Goal: Task Accomplishment & Management: Manage account settings

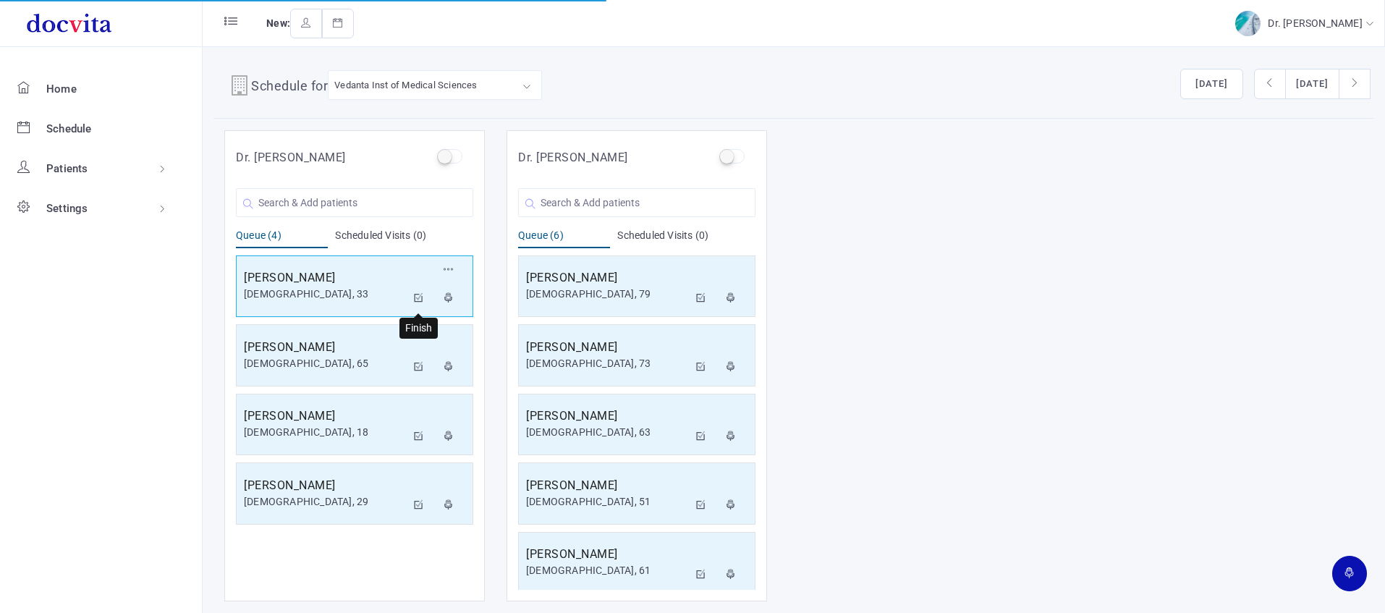
click at [422, 296] on icon at bounding box center [419, 297] width 10 height 9
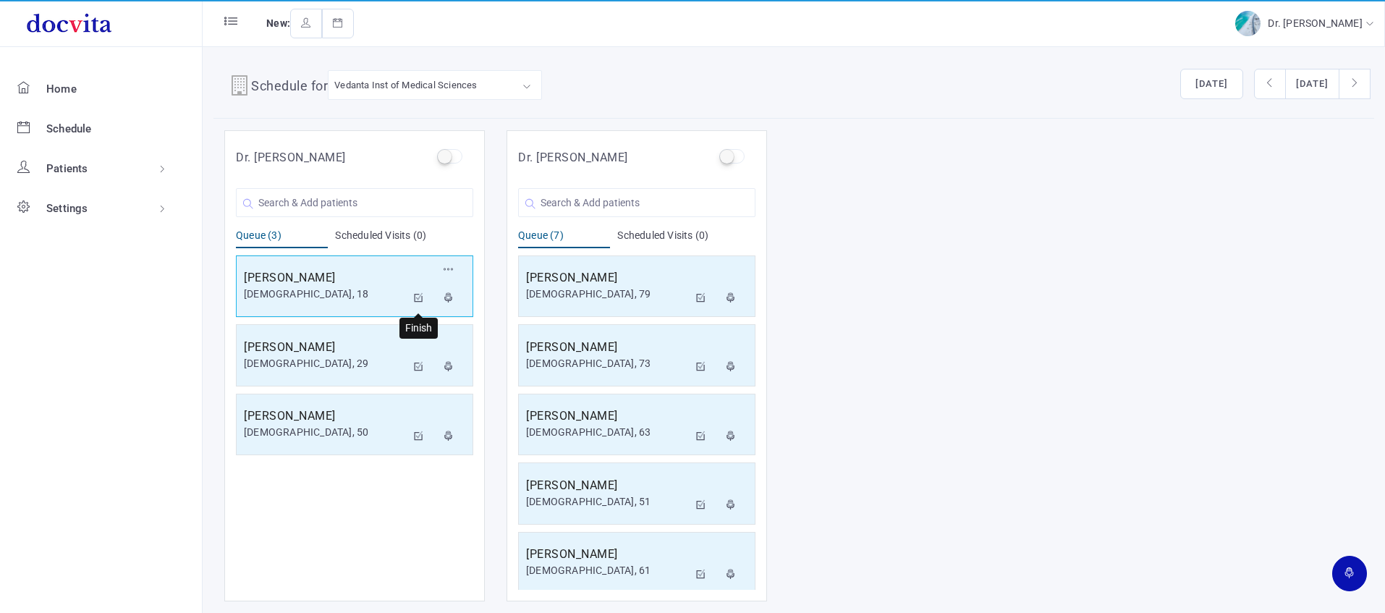
click at [421, 295] on icon at bounding box center [419, 297] width 10 height 9
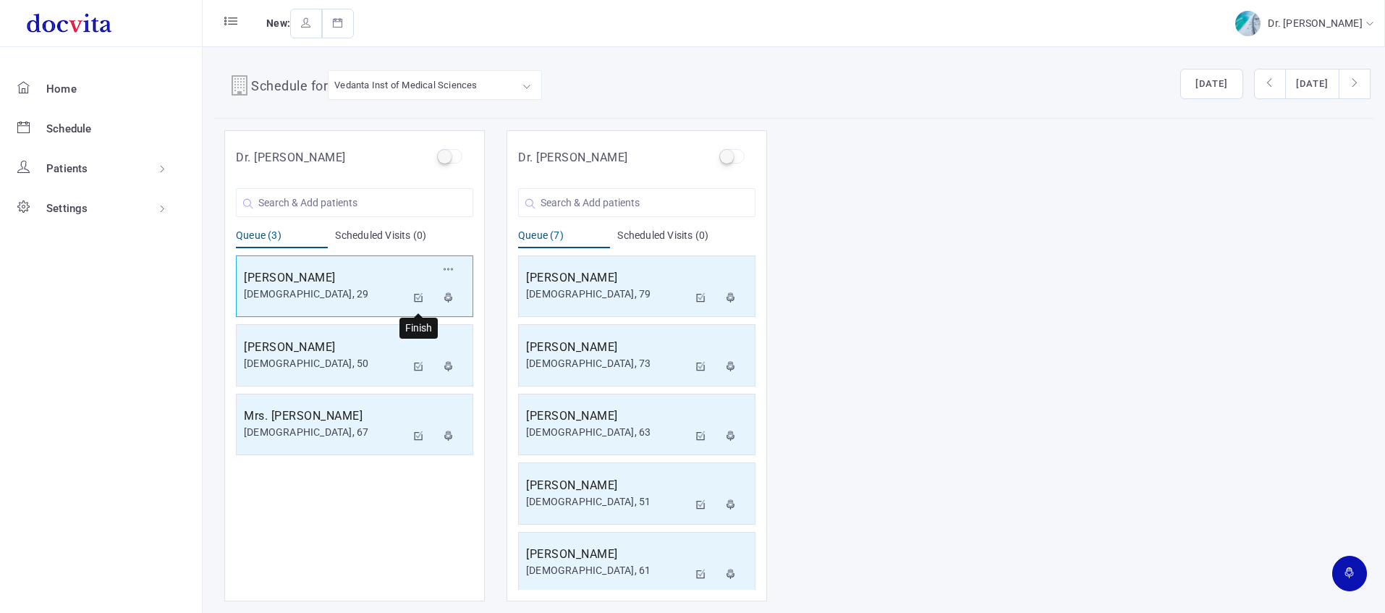
click at [419, 296] on icon at bounding box center [419, 297] width 10 height 9
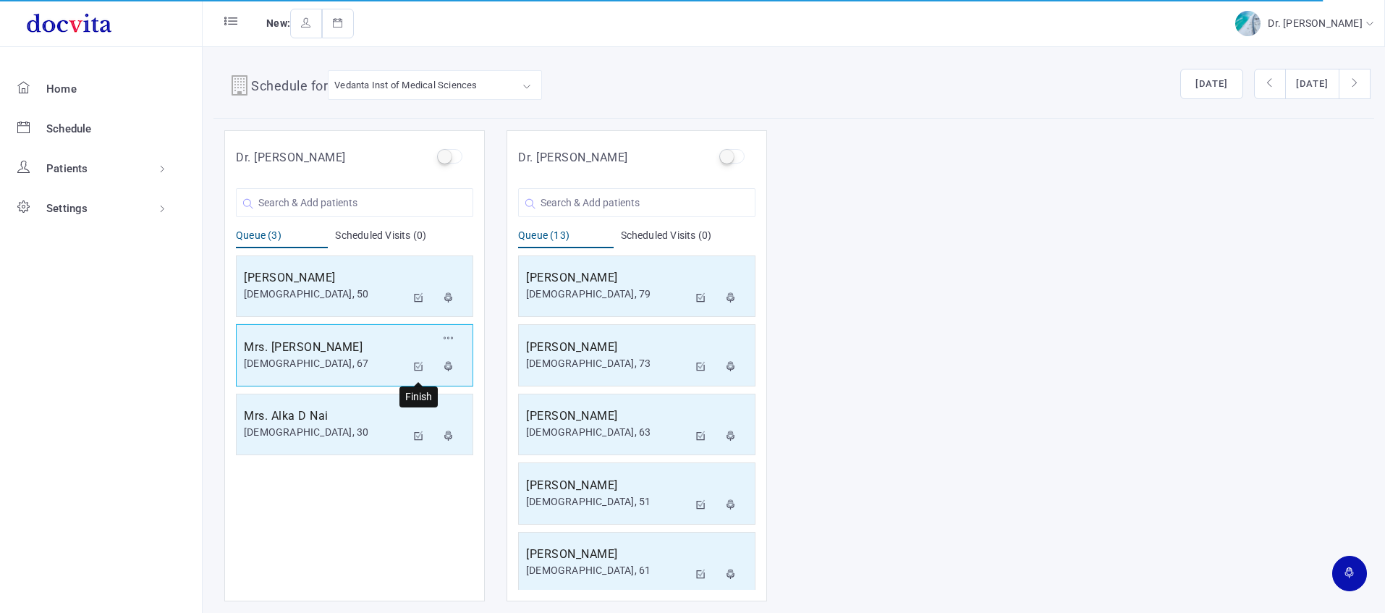
click at [416, 364] on icon at bounding box center [419, 366] width 10 height 9
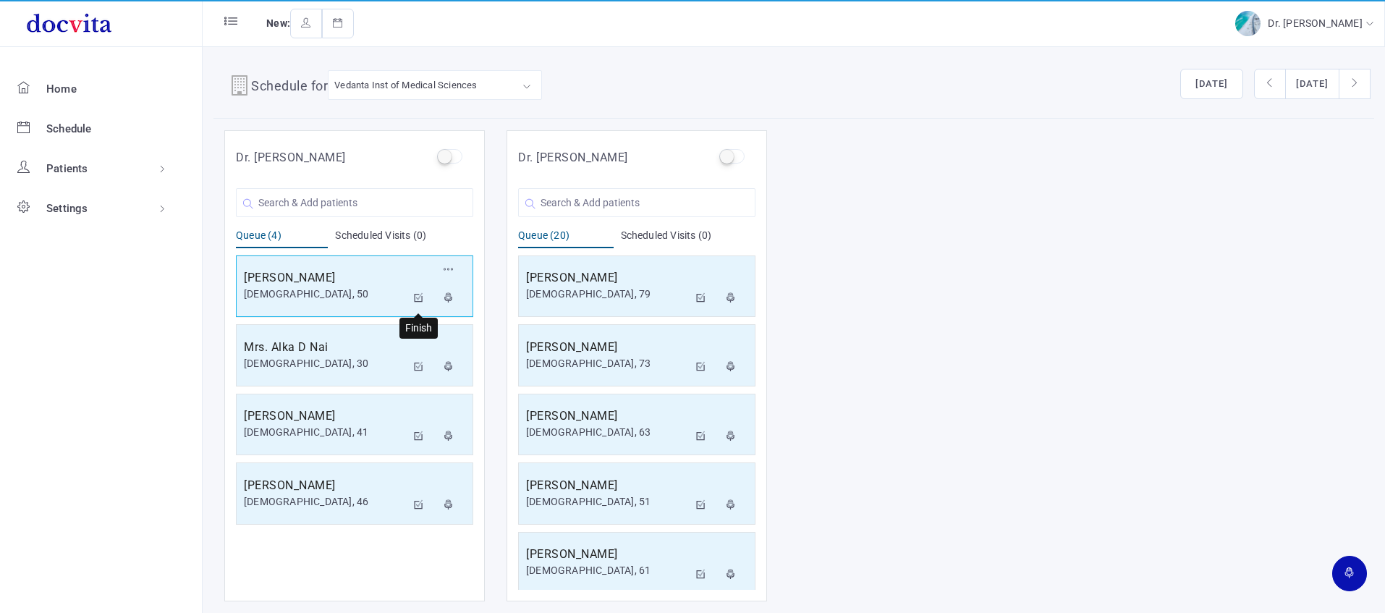
click at [419, 297] on icon at bounding box center [419, 297] width 10 height 9
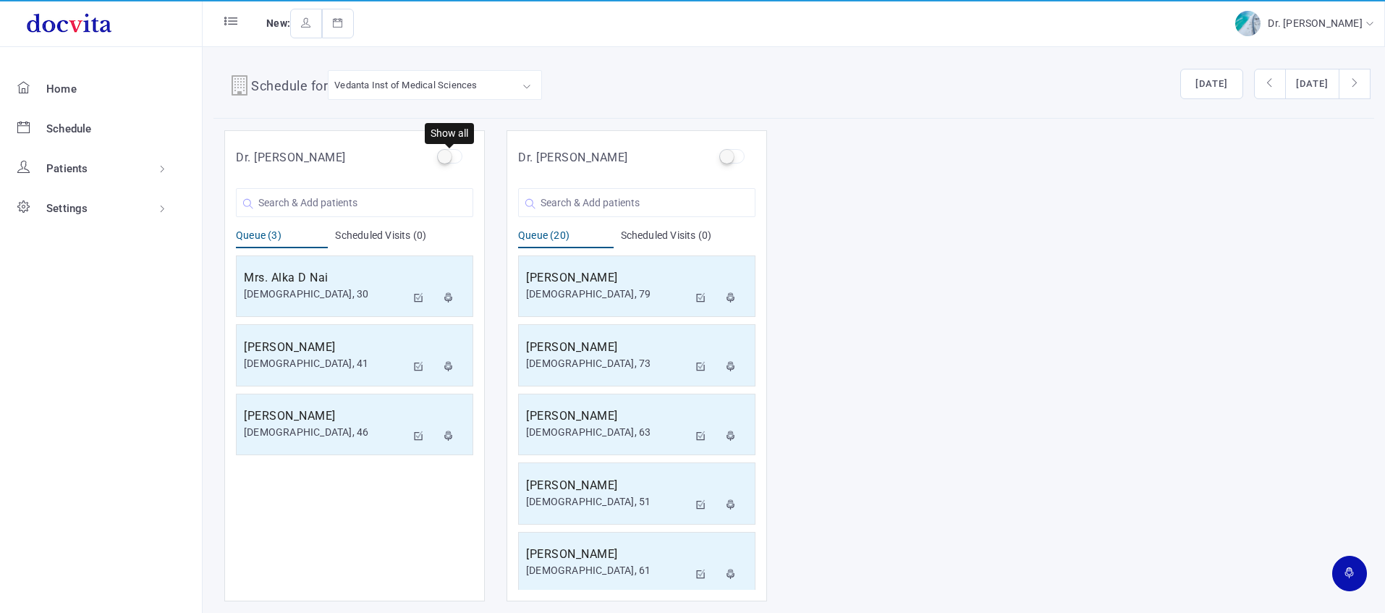
click at [451, 158] on label at bounding box center [449, 156] width 25 height 14
click at [446, 158] on input "checkbox" at bounding box center [441, 153] width 9 height 9
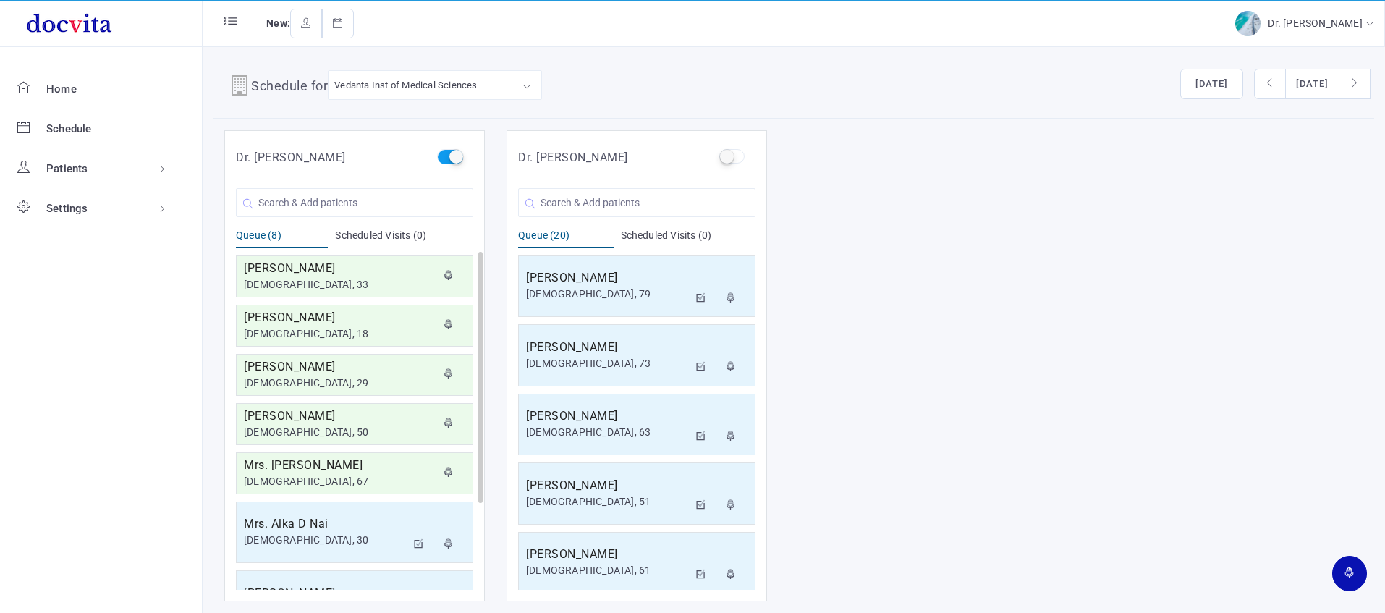
click at [453, 158] on label at bounding box center [449, 156] width 25 height 14
click at [446, 158] on input "checkbox" at bounding box center [441, 153] width 9 height 9
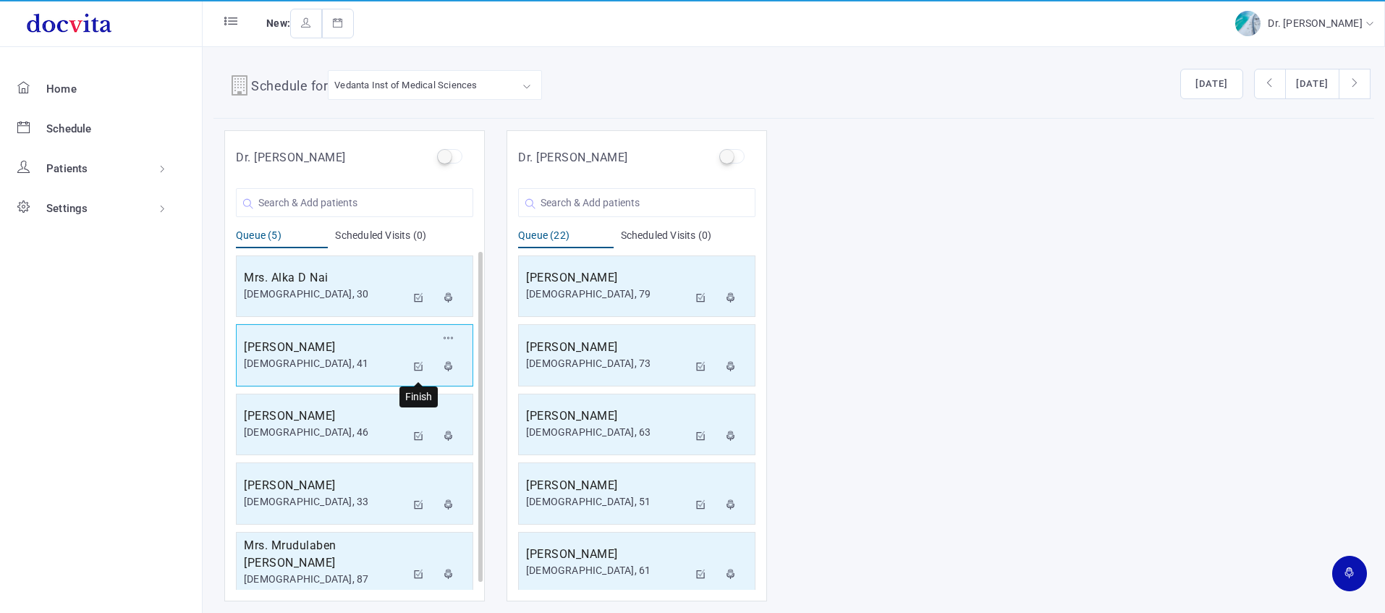
click at [416, 364] on icon at bounding box center [419, 366] width 10 height 9
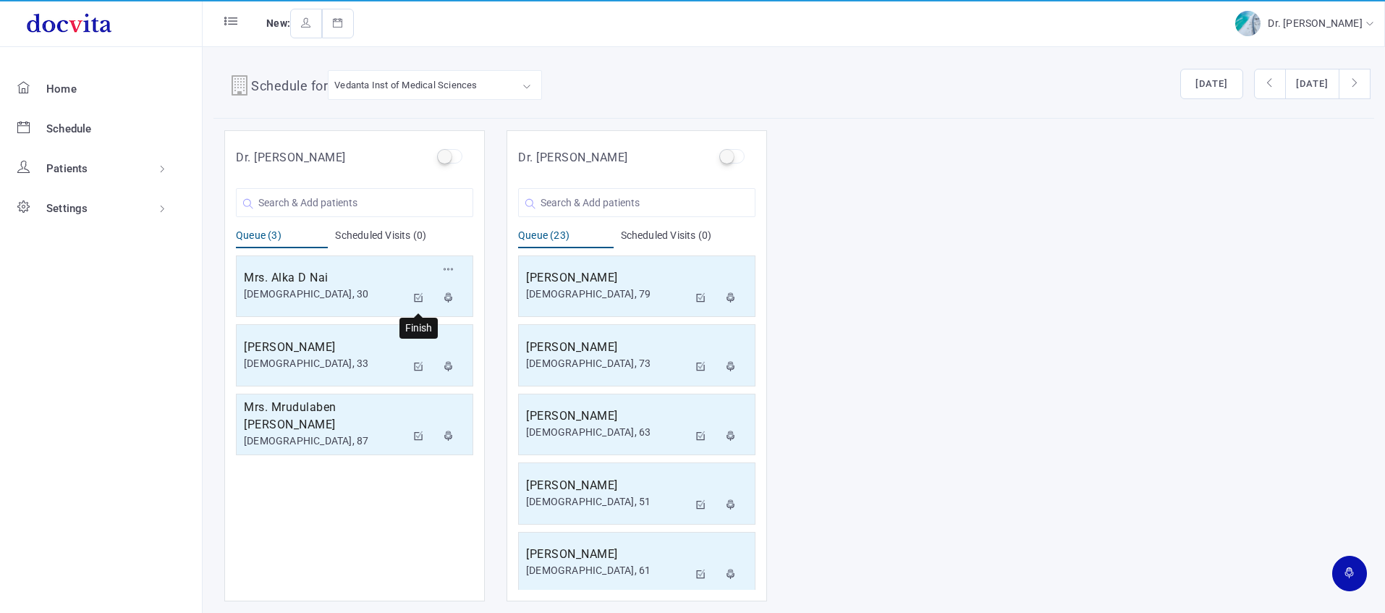
click at [420, 297] on icon at bounding box center [419, 297] width 10 height 9
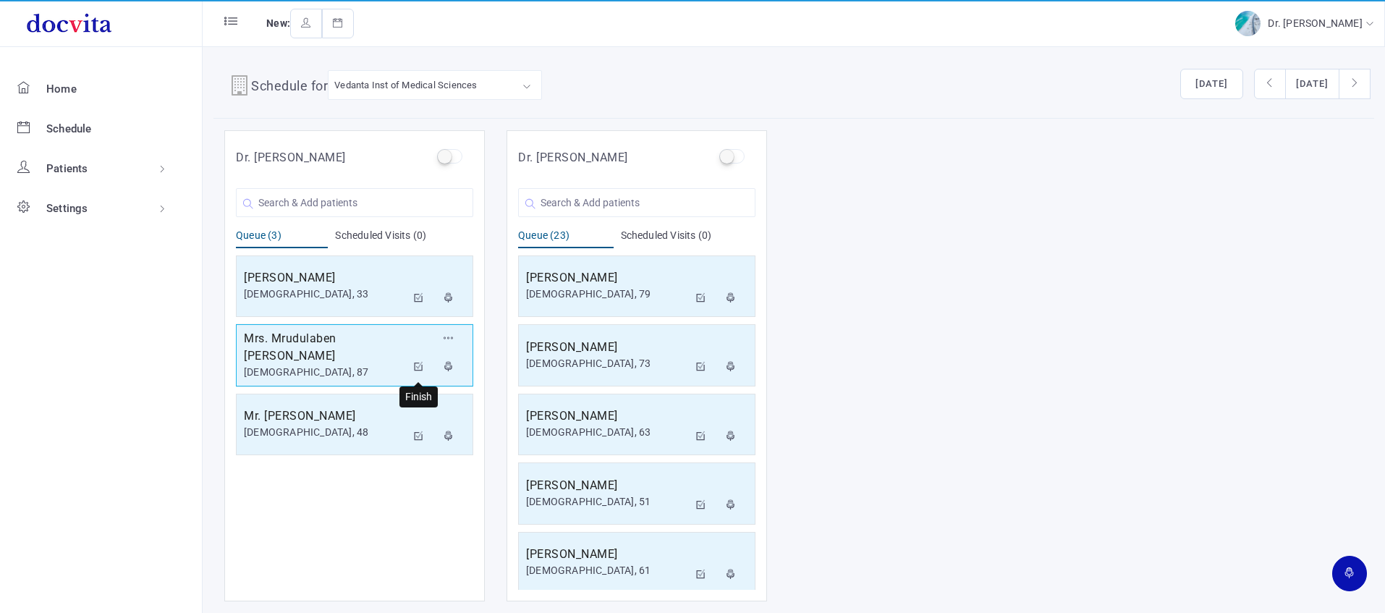
click at [418, 365] on icon at bounding box center [419, 366] width 10 height 9
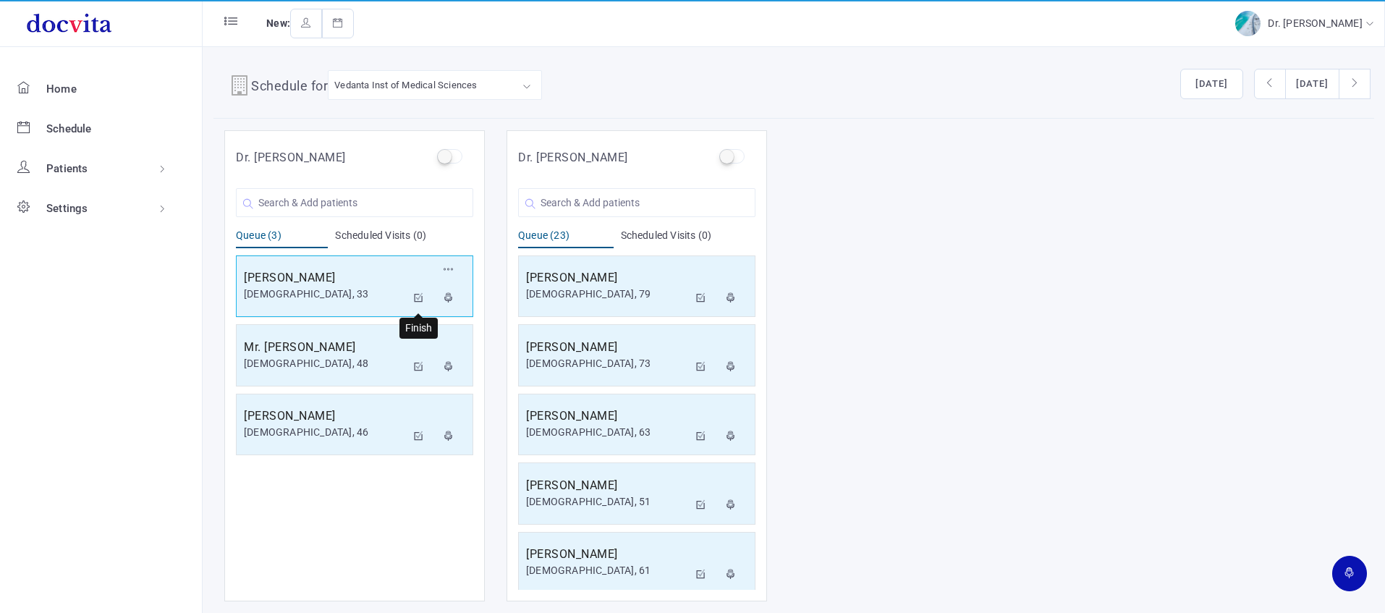
click at [416, 294] on icon at bounding box center [419, 297] width 10 height 9
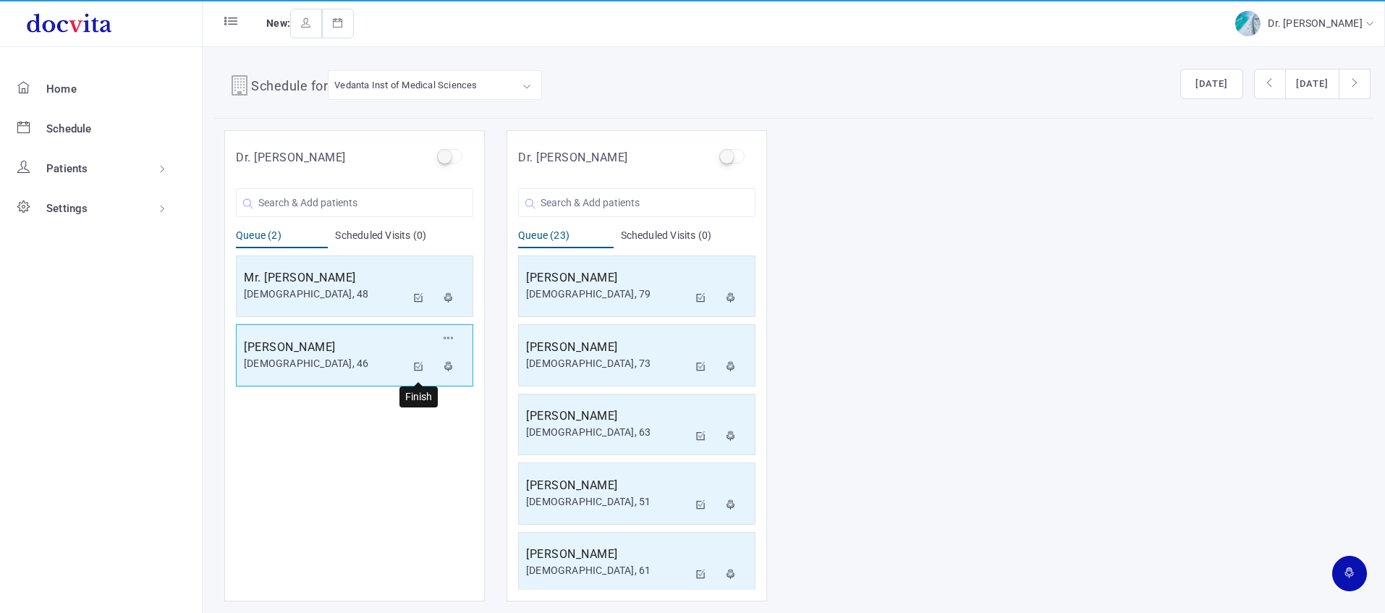
click at [425, 366] on button at bounding box center [419, 367] width 26 height 29
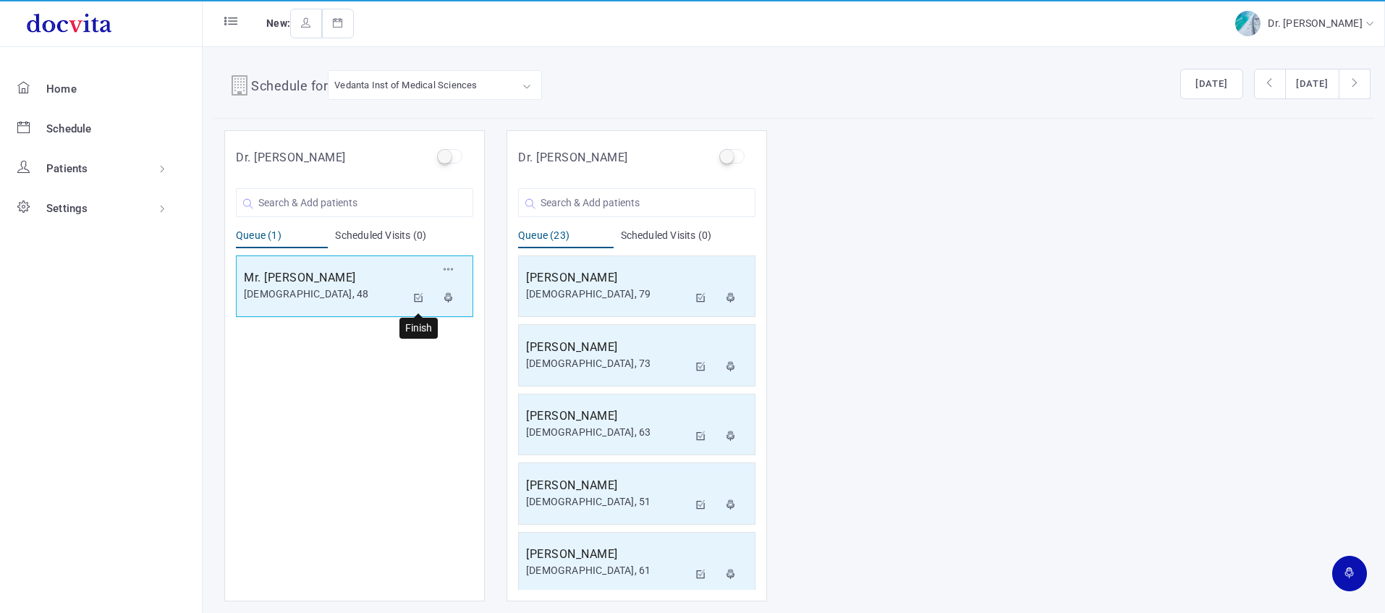
click at [414, 297] on icon at bounding box center [419, 297] width 10 height 9
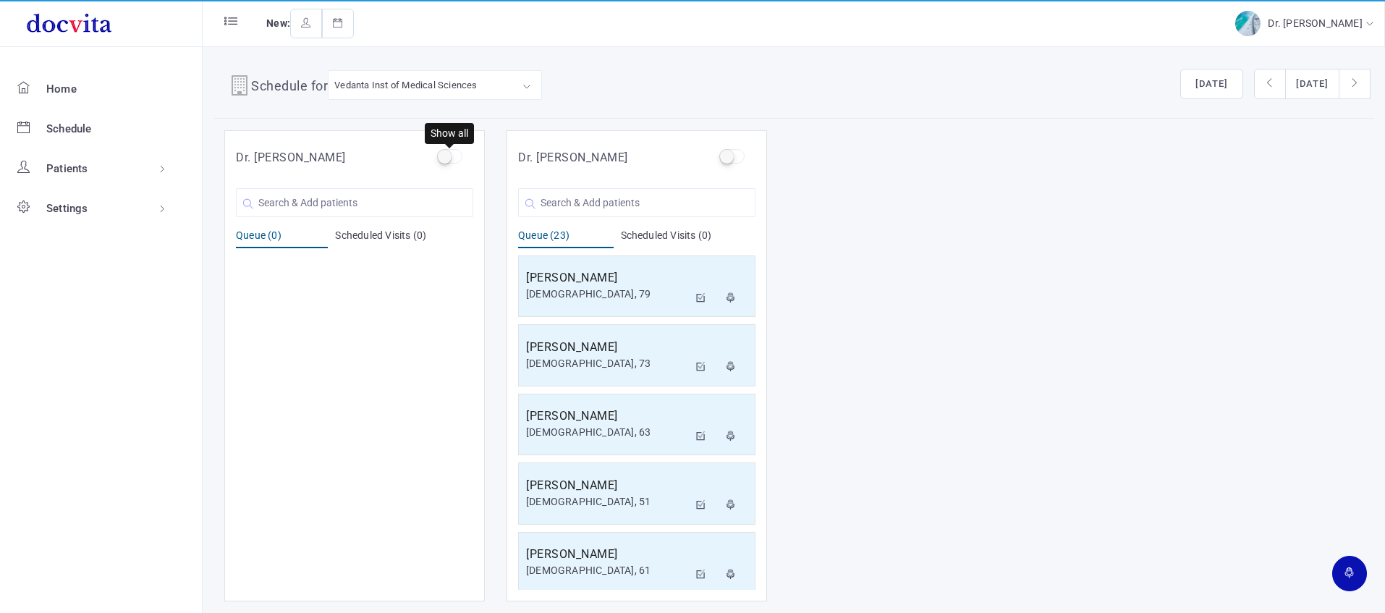
click at [448, 155] on label at bounding box center [449, 156] width 25 height 14
click at [446, 155] on input "checkbox" at bounding box center [441, 153] width 9 height 9
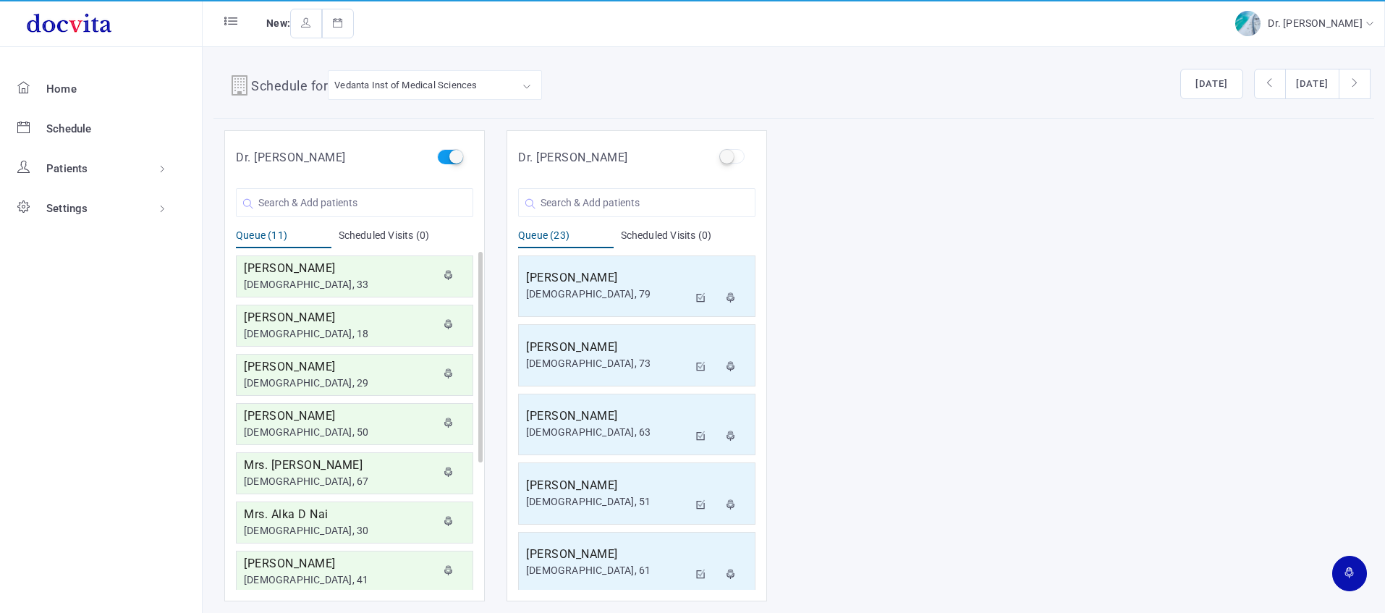
click at [454, 156] on label at bounding box center [449, 156] width 25 height 14
click at [446, 156] on input "checkbox" at bounding box center [441, 153] width 9 height 9
checkbox input "false"
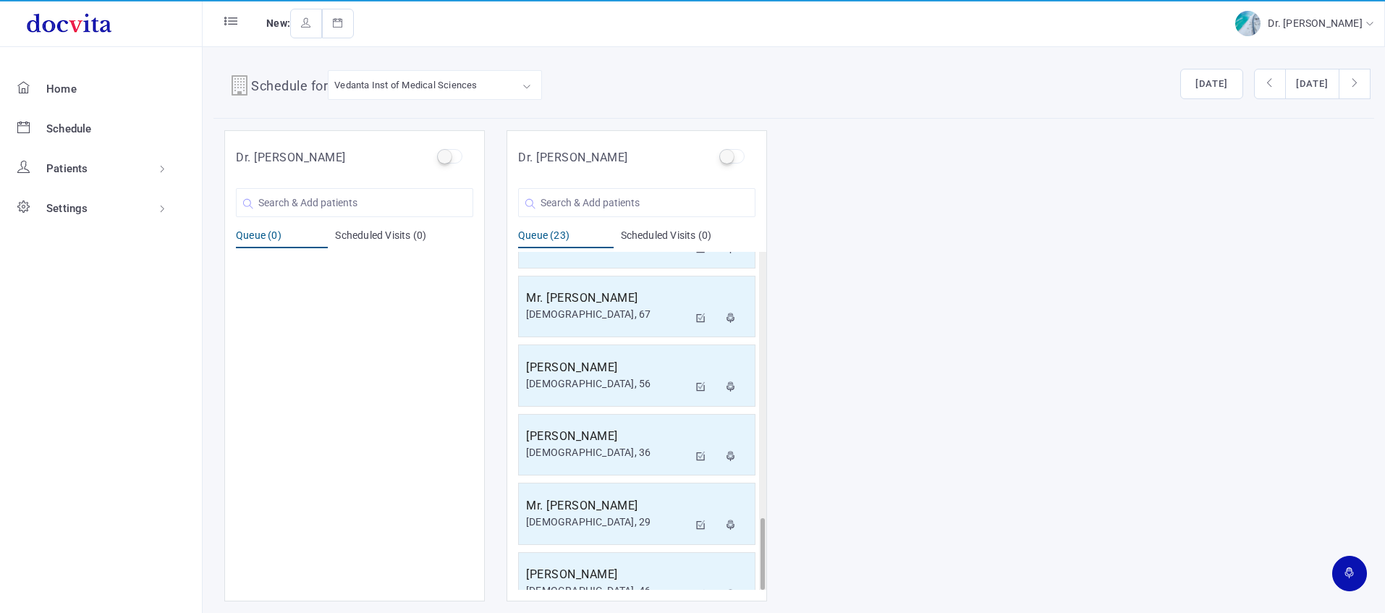
scroll to position [1252, 0]
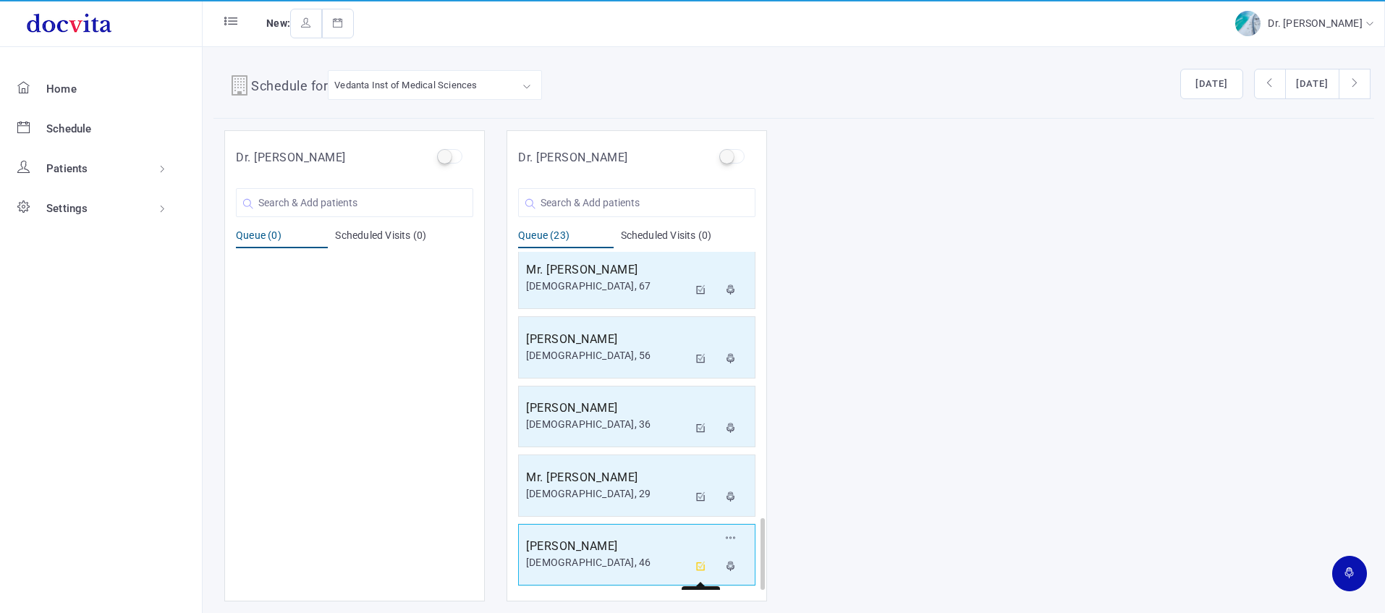
click at [698, 567] on icon at bounding box center [701, 566] width 10 height 9
